Goal: Complete application form

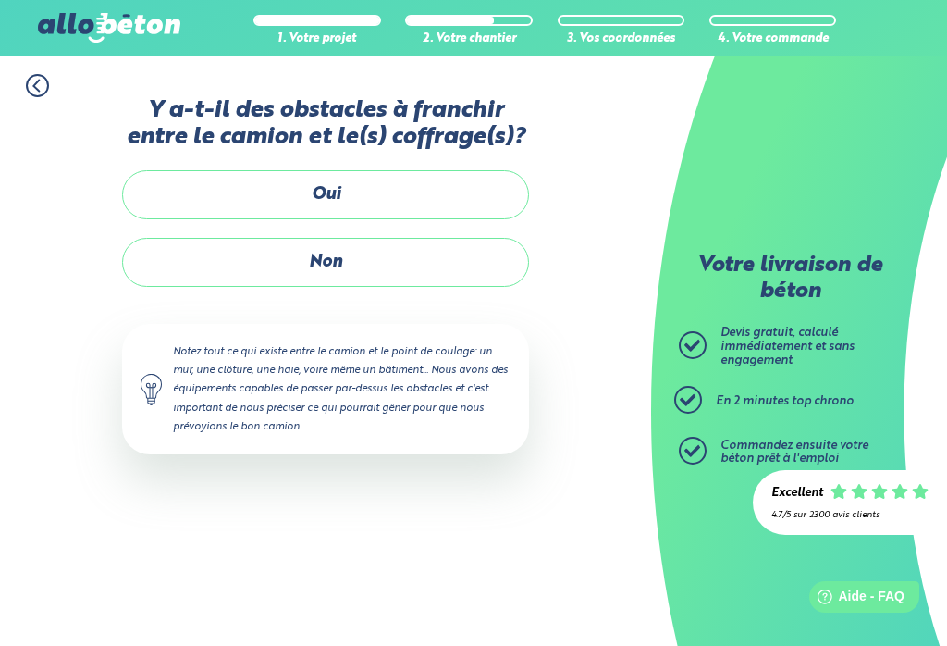
click at [197, 200] on label "Oui" at bounding box center [325, 194] width 407 height 49
click at [0, 0] on input "Oui" at bounding box center [0, 0] width 0 height 0
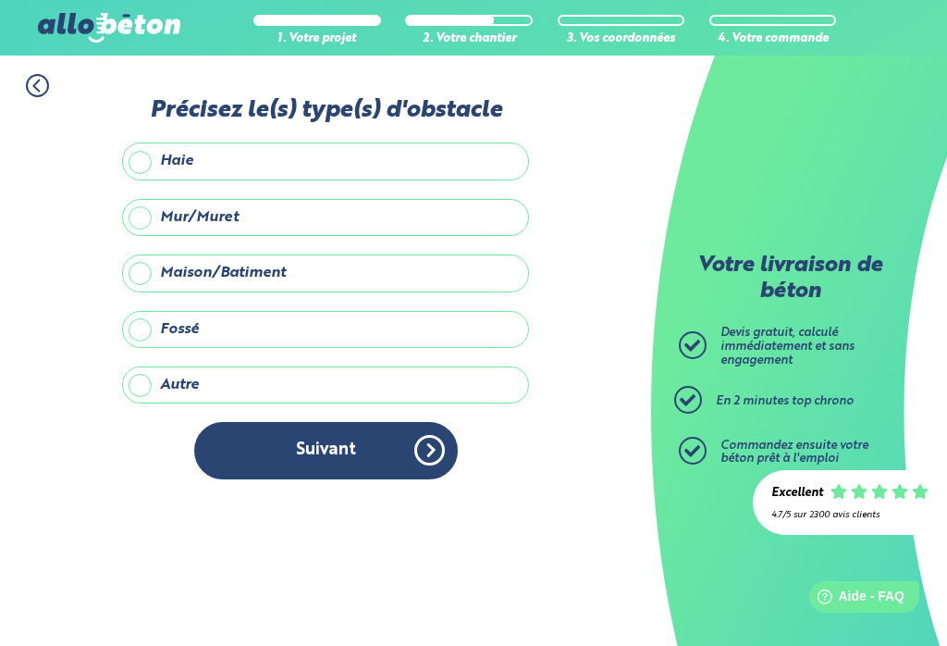
click at [146, 254] on label "Maison/Batiment" at bounding box center [325, 272] width 407 height 37
click at [0, 0] on input "Maison/Batiment" at bounding box center [0, 0] width 0 height 0
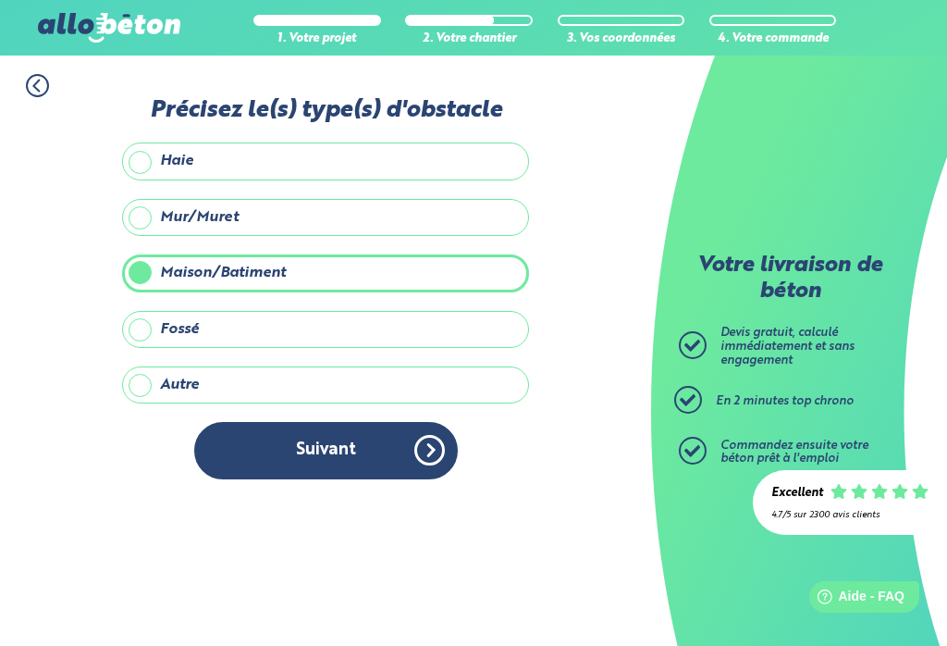
click at [356, 422] on button "Suivant" at bounding box center [326, 450] width 264 height 56
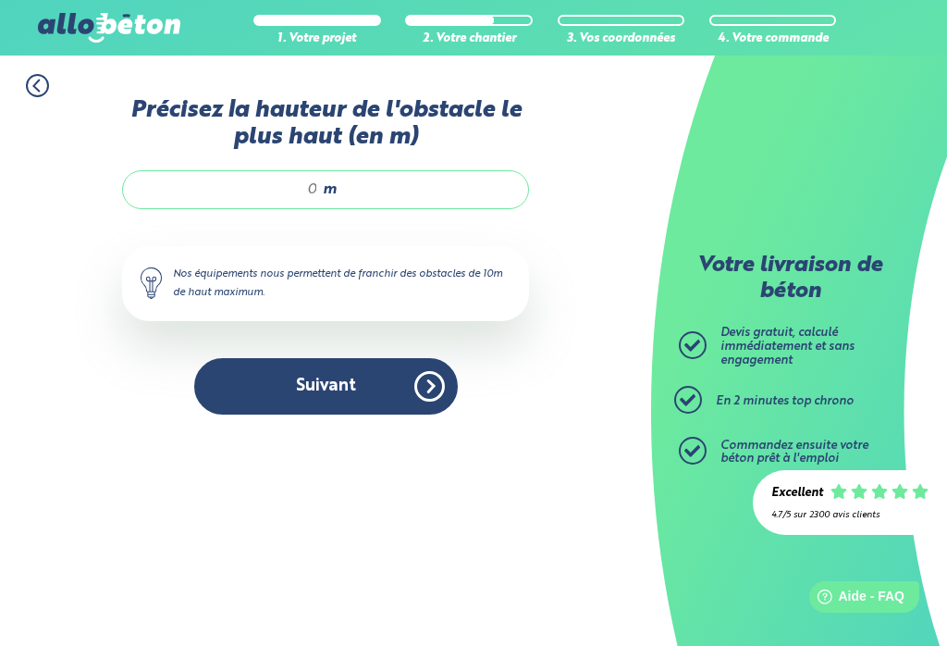
click at [312, 180] on input "Précisez la hauteur de l'obstacle le plus haut (en m)" at bounding box center [230, 189] width 177 height 18
type input "6"
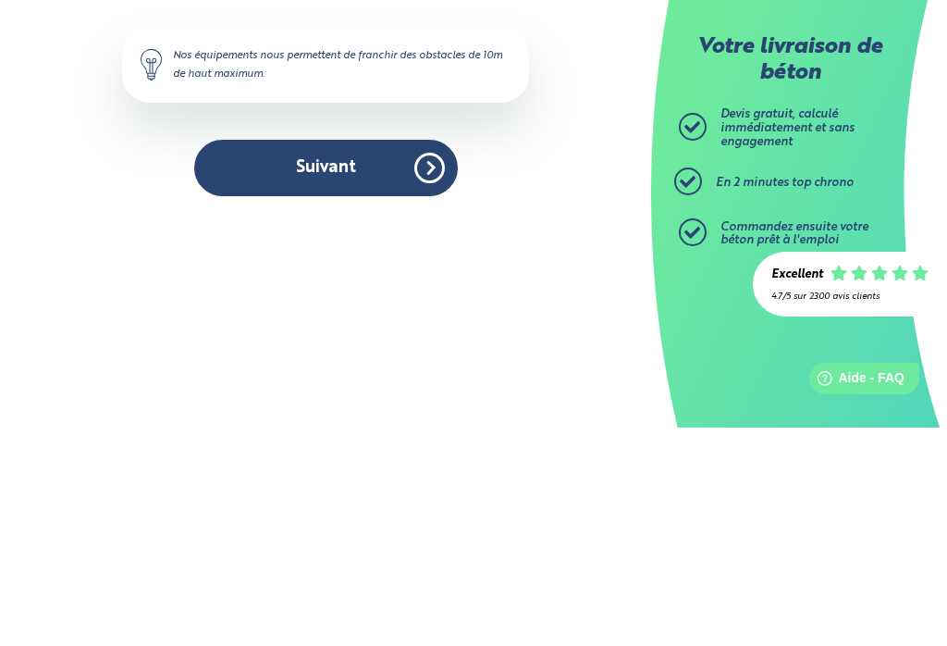
click at [346, 358] on button "Suivant" at bounding box center [326, 386] width 264 height 56
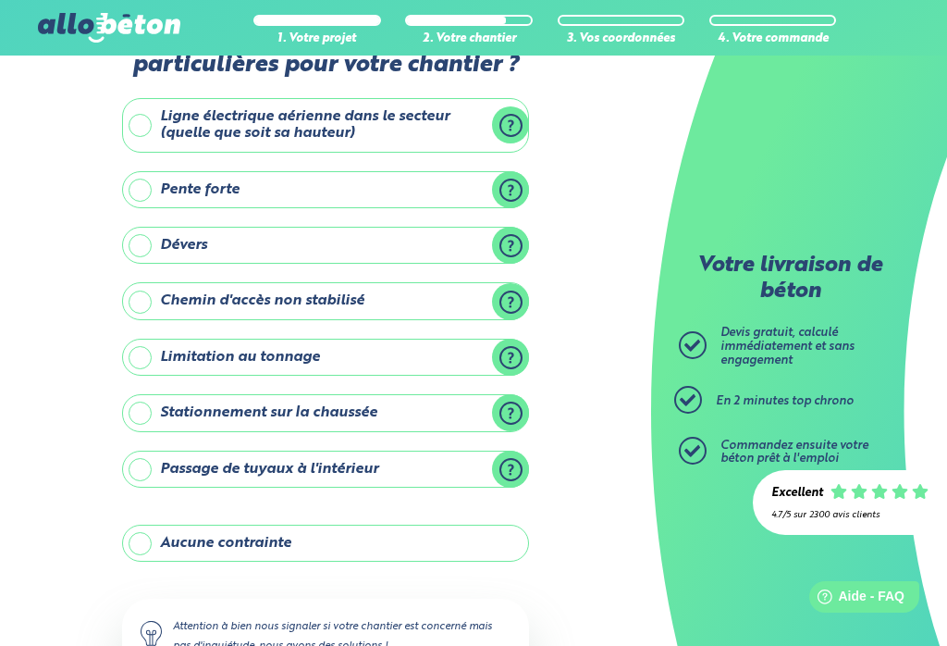
scroll to position [70, 0]
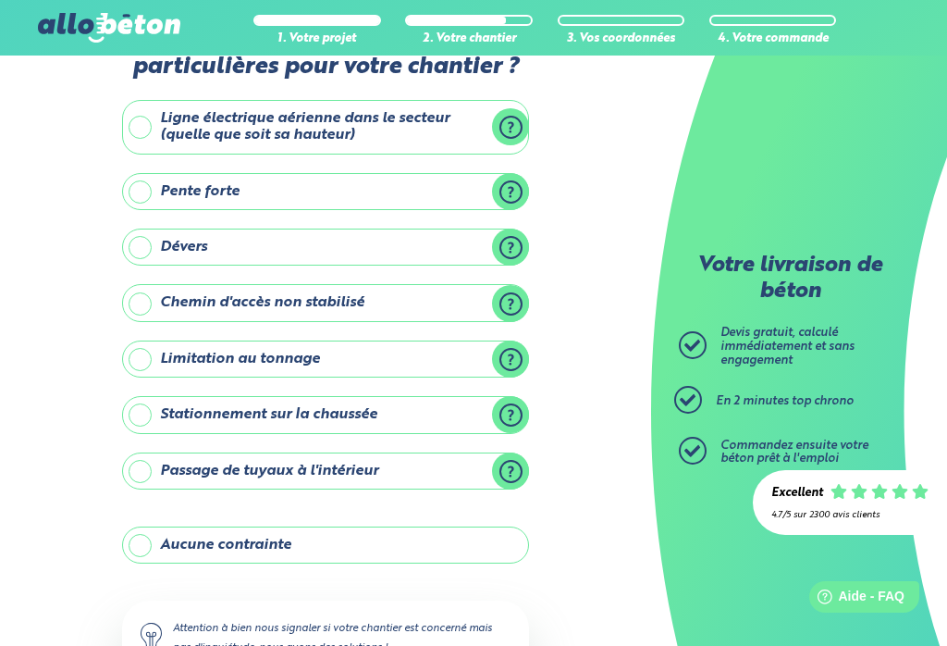
click at [151, 185] on label "Pente forte" at bounding box center [325, 191] width 407 height 37
click at [0, 0] on input "Pente forte" at bounding box center [0, 0] width 0 height 0
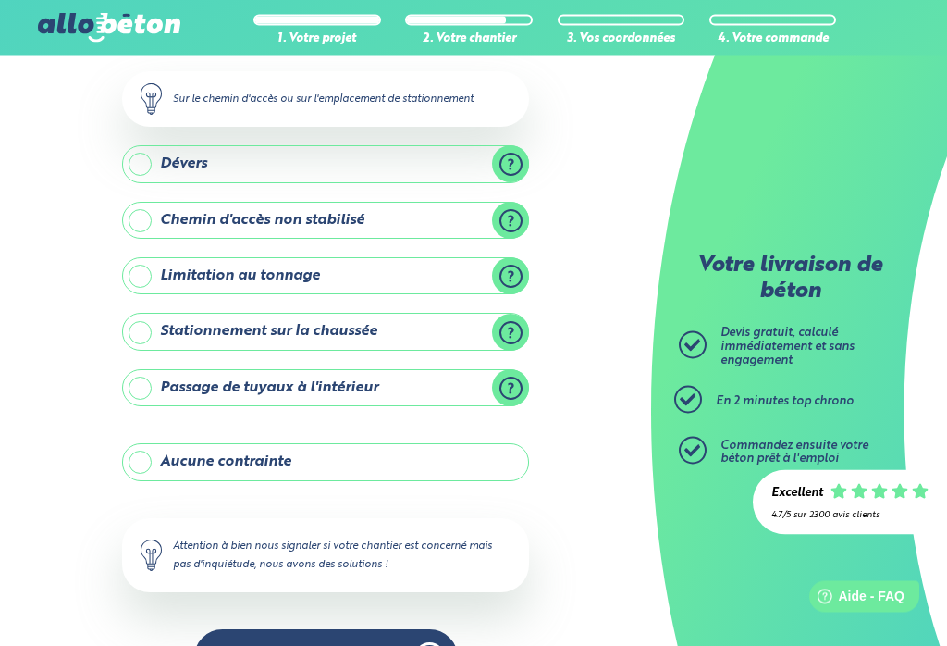
scroll to position [252, 0]
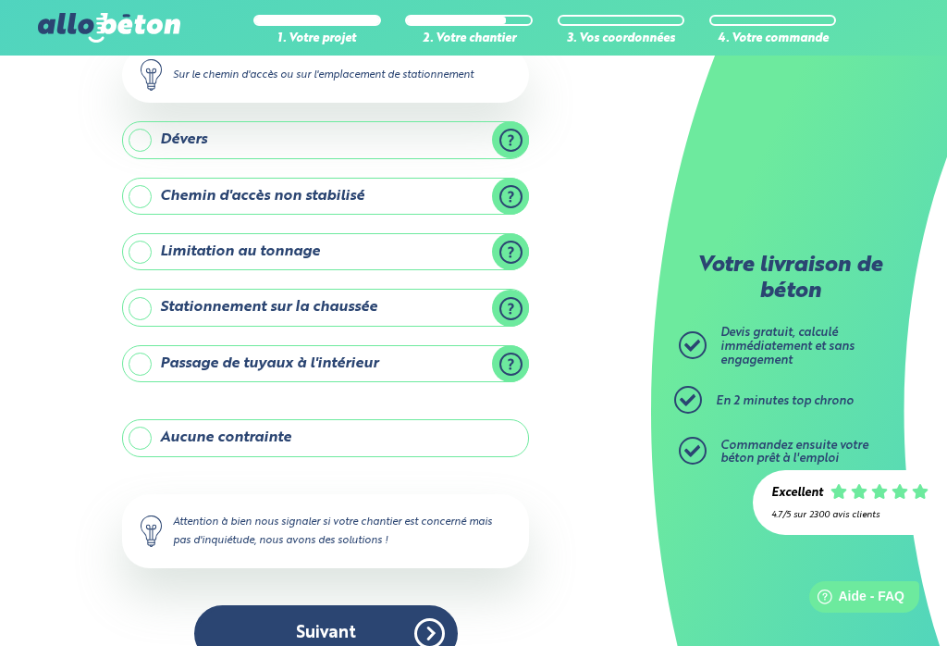
click at [142, 444] on label "Aucune contrainte" at bounding box center [325, 437] width 407 height 37
click at [0, 0] on input "Aucune contrainte" at bounding box center [0, 0] width 0 height 0
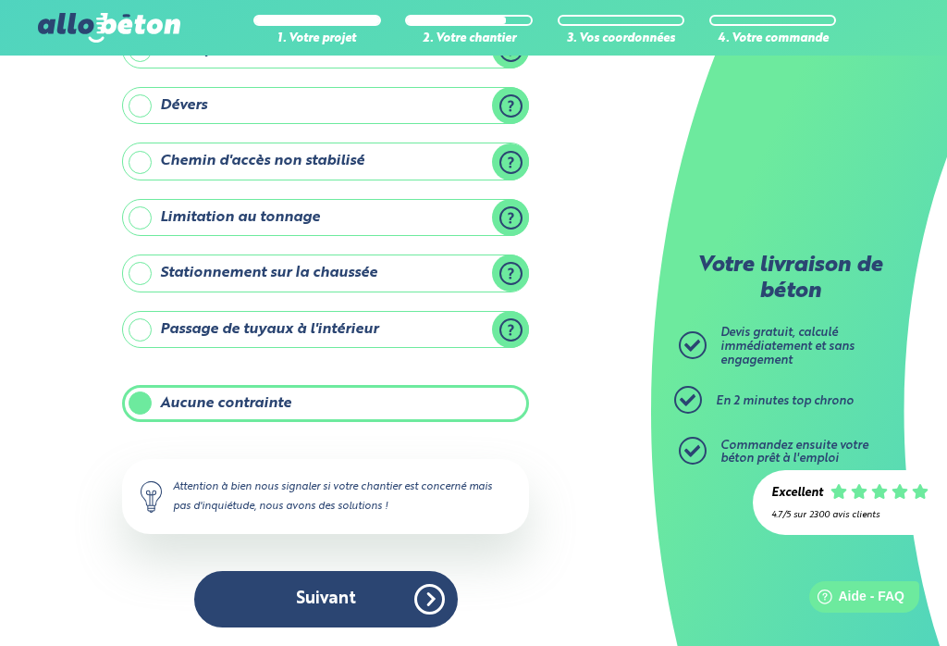
scroll to position [178, 0]
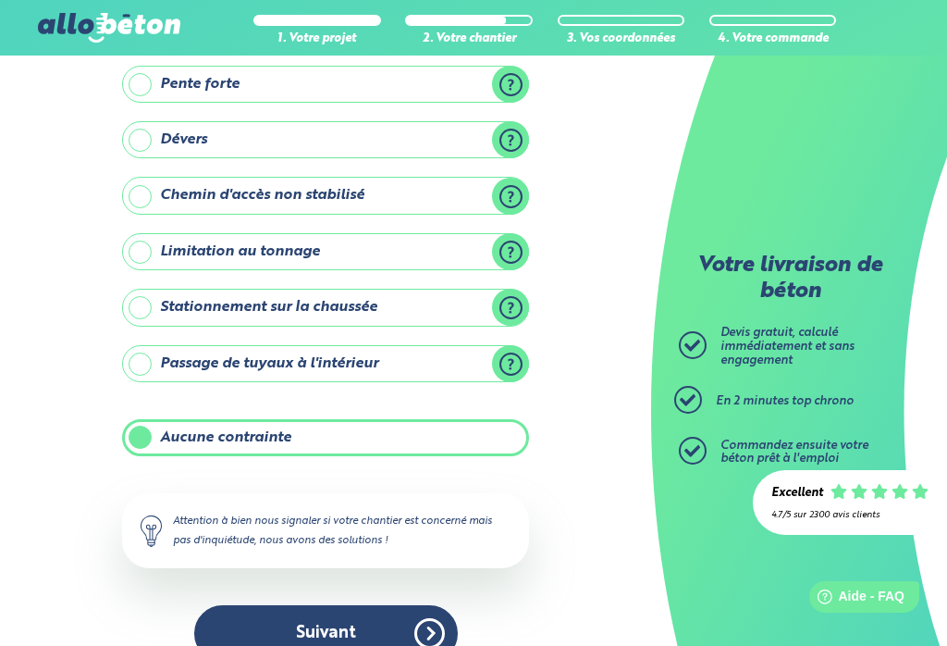
click at [361, 630] on button "Suivant" at bounding box center [326, 633] width 264 height 56
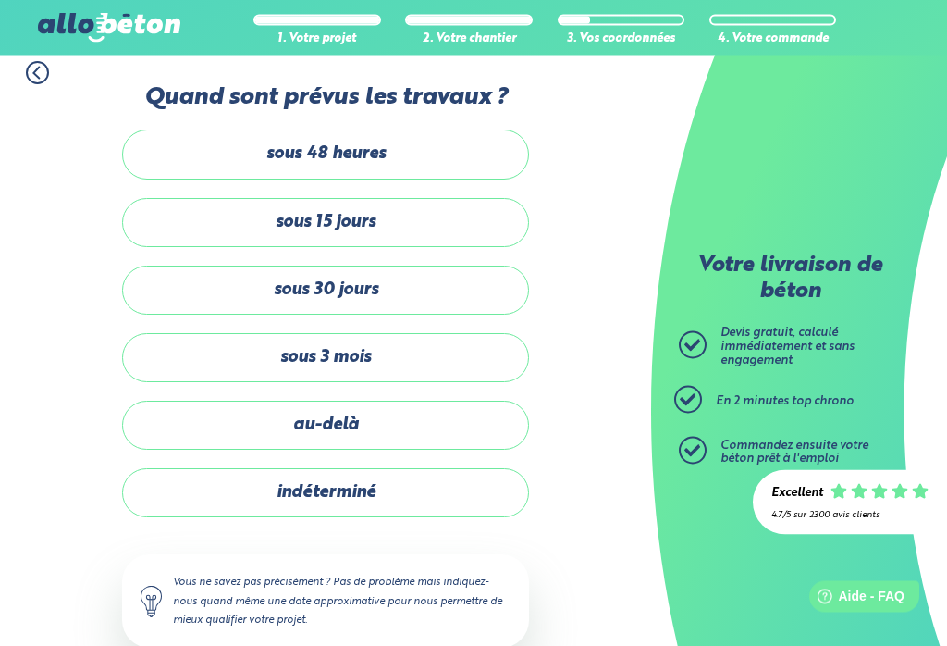
scroll to position [16, 0]
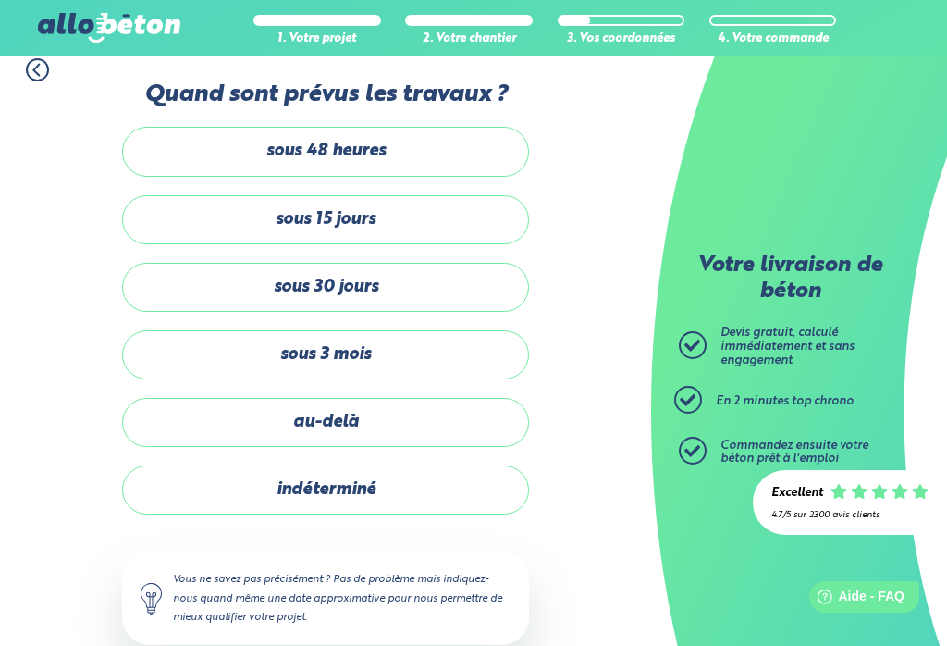
click at [214, 476] on label "indéterminé" at bounding box center [325, 489] width 407 height 49
click at [0, 0] on input "indéterminé" at bounding box center [0, 0] width 0 height 0
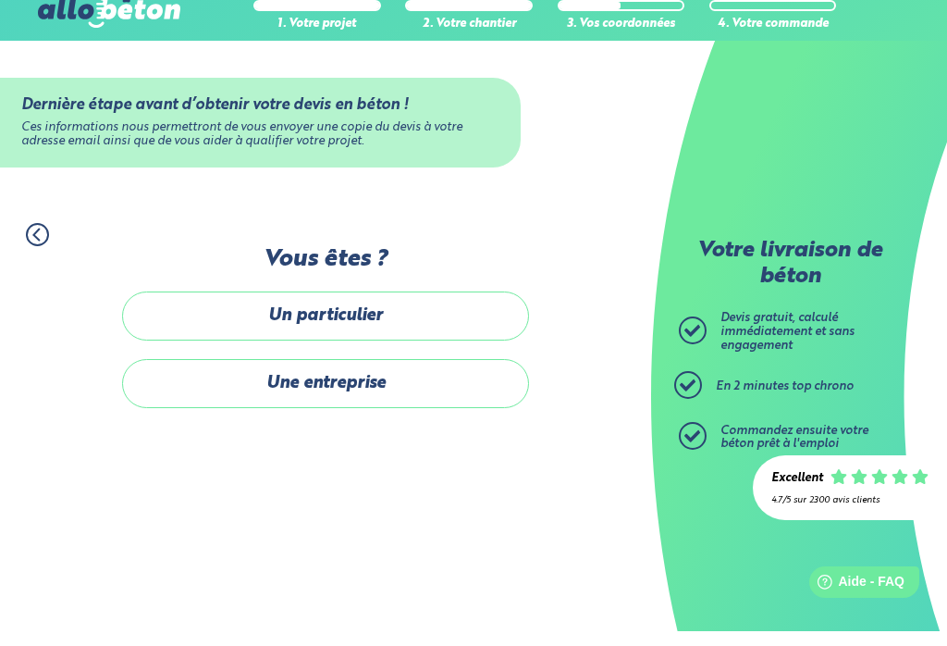
scroll to position [15, 0]
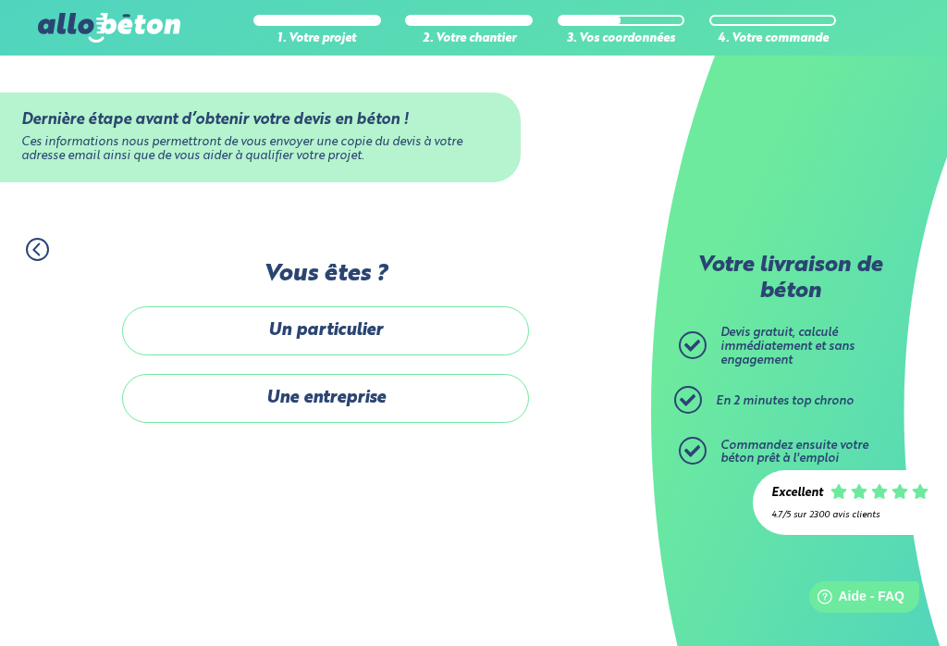
click at [238, 312] on label "Un particulier" at bounding box center [325, 330] width 407 height 49
click at [0, 0] on input "Un particulier" at bounding box center [0, 0] width 0 height 0
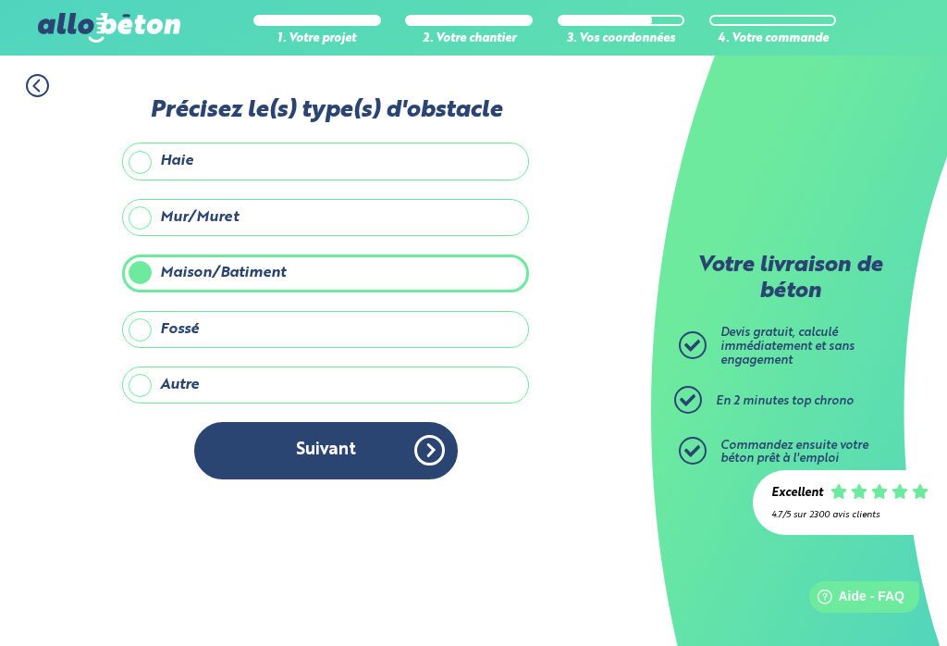
scroll to position [21, 0]
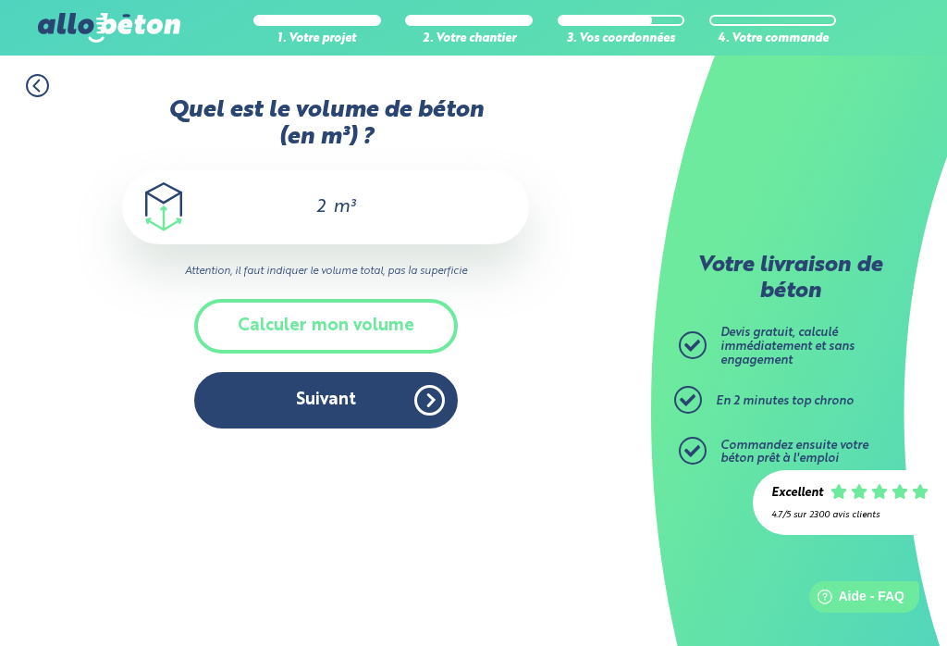
scroll to position [410, 0]
